Goal: Information Seeking & Learning: Learn about a topic

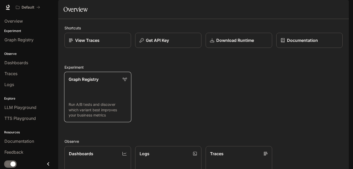
click at [108, 82] on div "Graph Registry" at bounding box center [98, 79] width 58 height 6
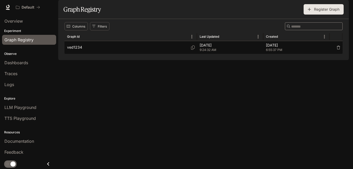
click at [174, 54] on div "ved1234" at bounding box center [130, 47] width 127 height 13
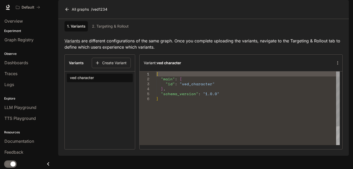
drag, startPoint x: 174, startPoint y: 61, endPoint x: 135, endPoint y: 70, distance: 40.4
click at [135, 70] on section "Variants Create Variant ved character" at bounding box center [99, 101] width 71 height 95
click at [185, 49] on div "1. Variants 2. Targeting & Rollout Variants are different configurations of the…" at bounding box center [203, 84] width 278 height 130
click at [160, 115] on div "{ "main" : { "id" : "ved_character" } , "schema_version" : "1.0.0" }" at bounding box center [247, 120] width 183 height 98
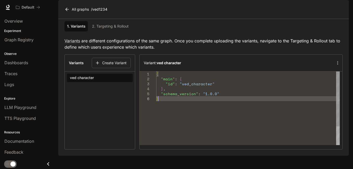
click at [212, 115] on div "{ "main" : { "id" : "ved_character" } , "schema_version" : "1.0.0" }" at bounding box center [247, 120] width 183 height 98
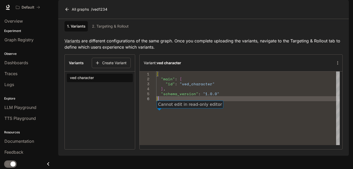
type textarea "**********"
click at [112, 31] on link "2. Targeting & Rollout" at bounding box center [110, 26] width 41 height 10
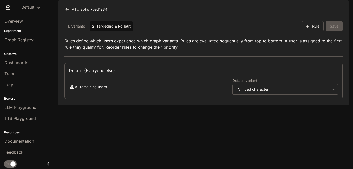
drag, startPoint x: 352, startPoint y: 53, endPoint x: 353, endPoint y: 125, distance: 72.2
click at [352, 125] on html "**********" at bounding box center [176, 84] width 353 height 169
click at [313, 31] on button "Rule" at bounding box center [312, 26] width 22 height 10
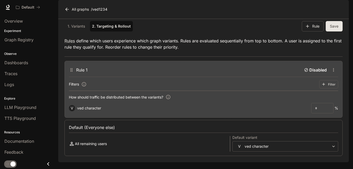
scroll to position [12, 0]
click at [321, 86] on icon "button" at bounding box center [323, 84] width 5 height 5
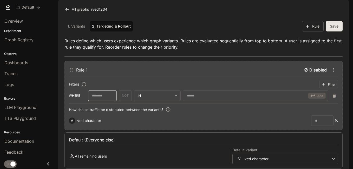
click at [97, 101] on div "​" at bounding box center [102, 95] width 29 height 10
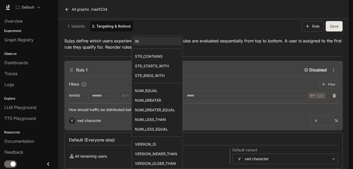
click at [176, 100] on body "Skip to main content Default Documentation Documentation Portal Overview Experi…" at bounding box center [176, 84] width 353 height 169
click at [206, 143] on div at bounding box center [176, 84] width 353 height 169
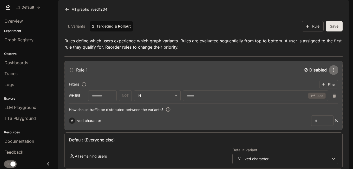
click at [331, 72] on icon "button" at bounding box center [333, 69] width 5 height 5
click at [265, 55] on div at bounding box center [176, 84] width 353 height 169
click at [82, 31] on link "1. Variants" at bounding box center [75, 26] width 23 height 10
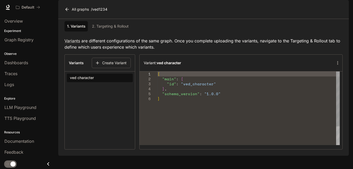
scroll to position [5, 0]
click at [335, 65] on icon "button" at bounding box center [337, 62] width 5 height 5
click at [282, 35] on div at bounding box center [176, 84] width 353 height 169
drag, startPoint x: 80, startPoint y: 34, endPoint x: 121, endPoint y: 53, distance: 45.3
click at [121, 53] on div "1. Variants 2. Targeting & Rollout Variants are different configurations of the…" at bounding box center [203, 84] width 278 height 130
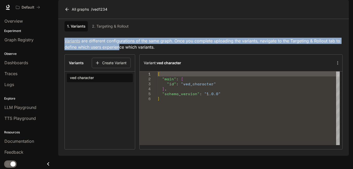
click at [222, 50] on p "Variants are different configurations of the same graph. Once you complete uplo…" at bounding box center [203, 44] width 278 height 12
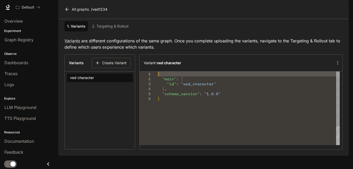
type textarea "**********"
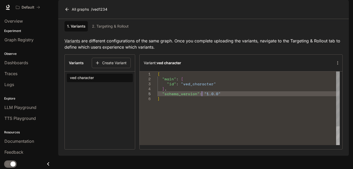
scroll to position [0, 2]
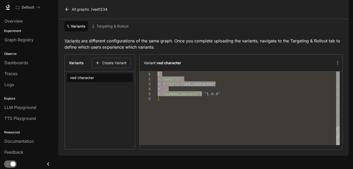
drag, startPoint x: 201, startPoint y: 102, endPoint x: 172, endPoint y: 105, distance: 28.5
click at [157, 91] on div "{ "main" : { "id" : "ved_character" } , "schema_version" : "1.0.0" }" at bounding box center [248, 120] width 182 height 98
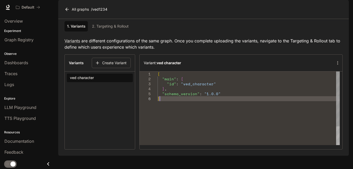
click at [225, 136] on div "{ "main" : { "id" : "ved_character" } , "schema_version" : "1.0.0" }" at bounding box center [248, 120] width 182 height 98
drag, startPoint x: 156, startPoint y: 85, endPoint x: 153, endPoint y: 89, distance: 5.6
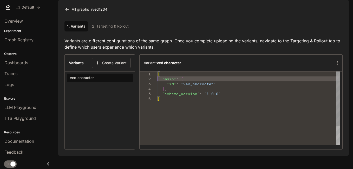
drag, startPoint x: 153, startPoint y: 89, endPoint x: 86, endPoint y: 115, distance: 72.0
click at [86, 115] on section "Variants Create Variant ved character" at bounding box center [99, 101] width 71 height 95
click at [48, 164] on icon "Close drawer" at bounding box center [48, 163] width 7 height 7
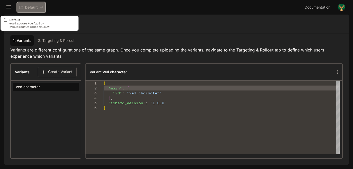
click at [34, 6] on p "Default" at bounding box center [31, 7] width 13 height 4
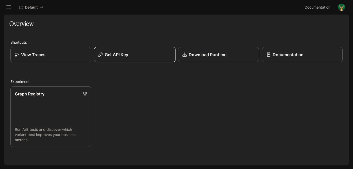
click at [138, 54] on div "Get API Key" at bounding box center [134, 54] width 72 height 6
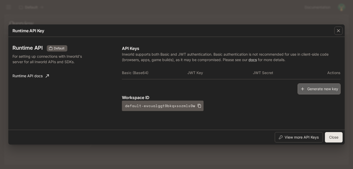
click at [312, 89] on button "Generate new key" at bounding box center [318, 88] width 43 height 11
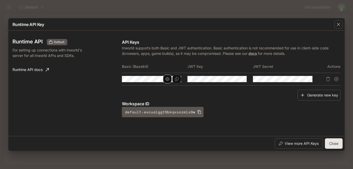
click at [166, 78] on icon "button" at bounding box center [167, 79] width 4 height 4
click at [233, 79] on icon "button" at bounding box center [233, 79] width 4 height 4
click at [301, 78] on button "button" at bounding box center [298, 79] width 9 height 9
click at [44, 68] on link "Runtime API docs" at bounding box center [30, 69] width 41 height 10
